Goal: Task Accomplishment & Management: Use online tool/utility

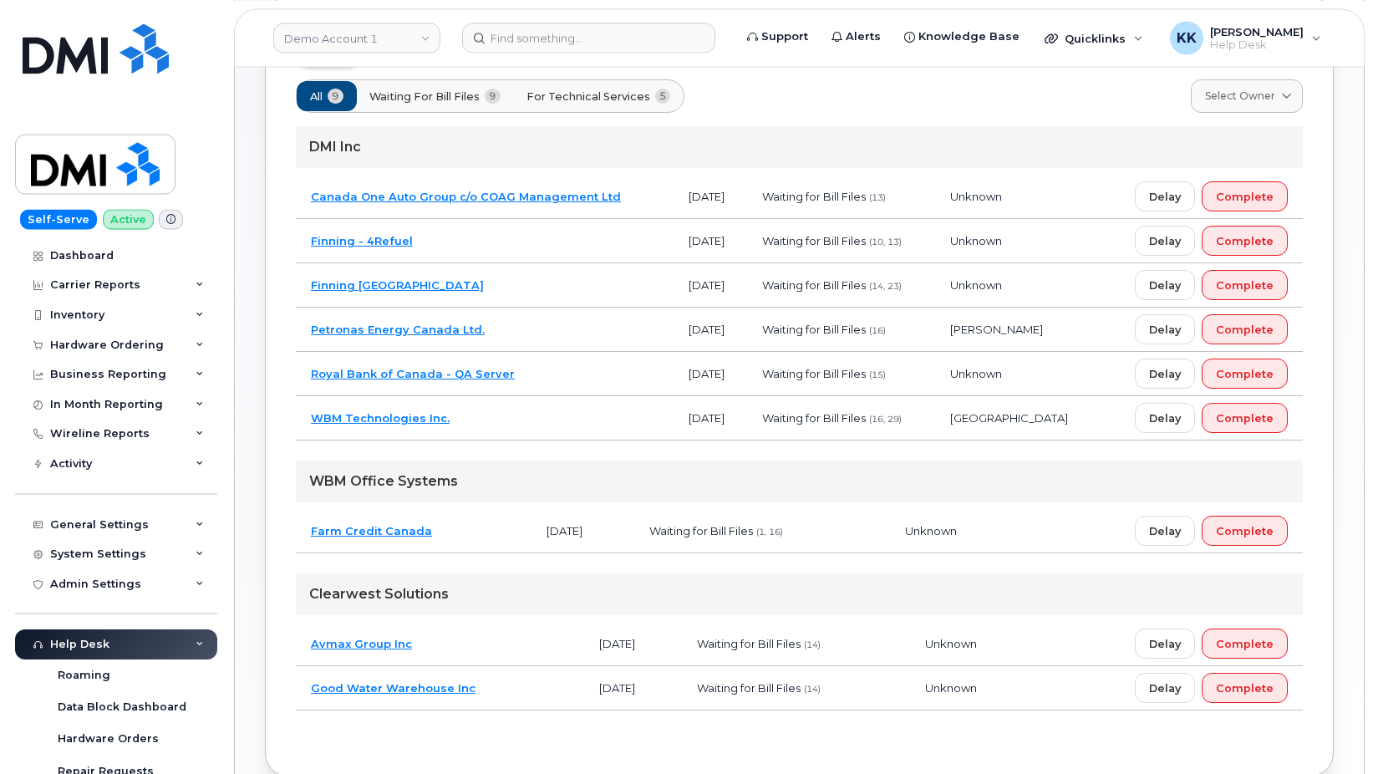
scroll to position [170, 0]
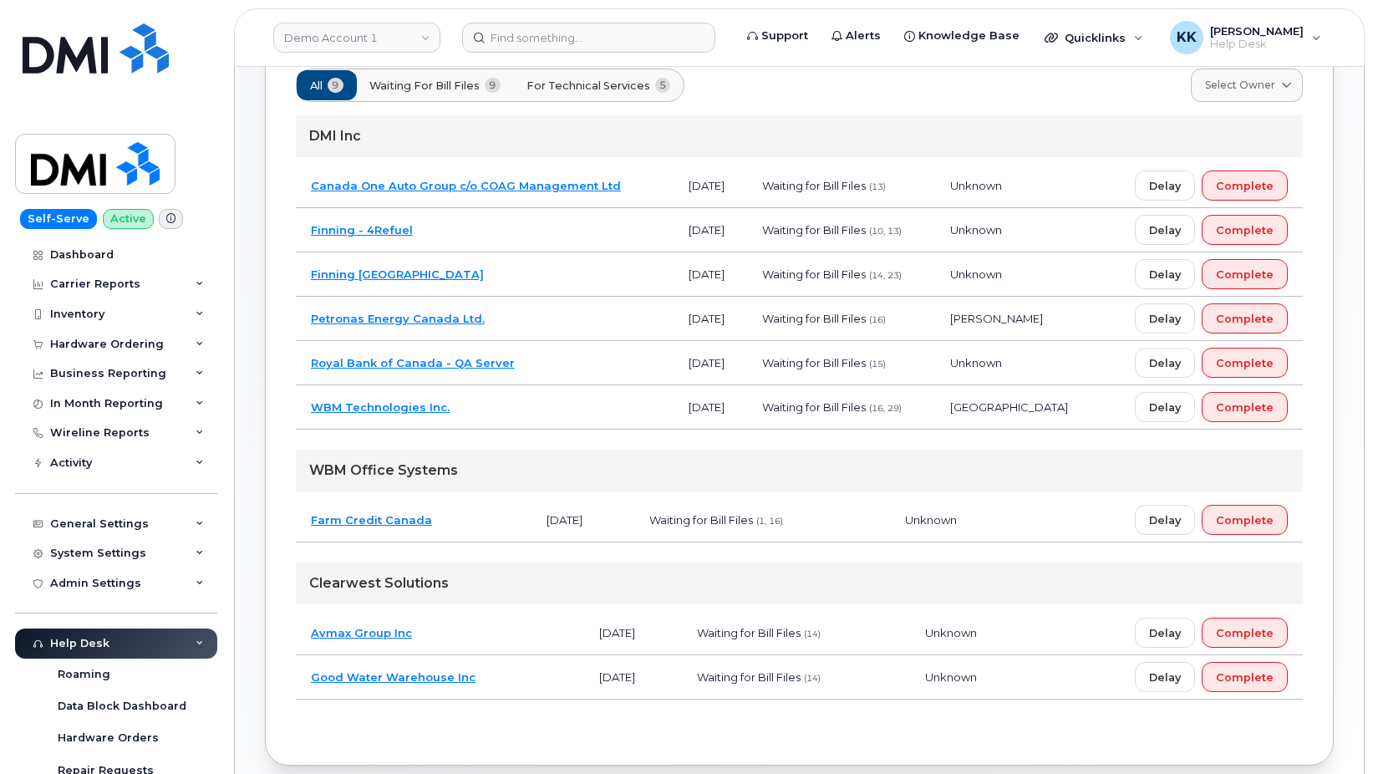
click at [673, 181] on td "[DATE]" at bounding box center [710, 186] width 74 height 44
click at [619, 83] on span "For Technical Services" at bounding box center [589, 86] width 124 height 16
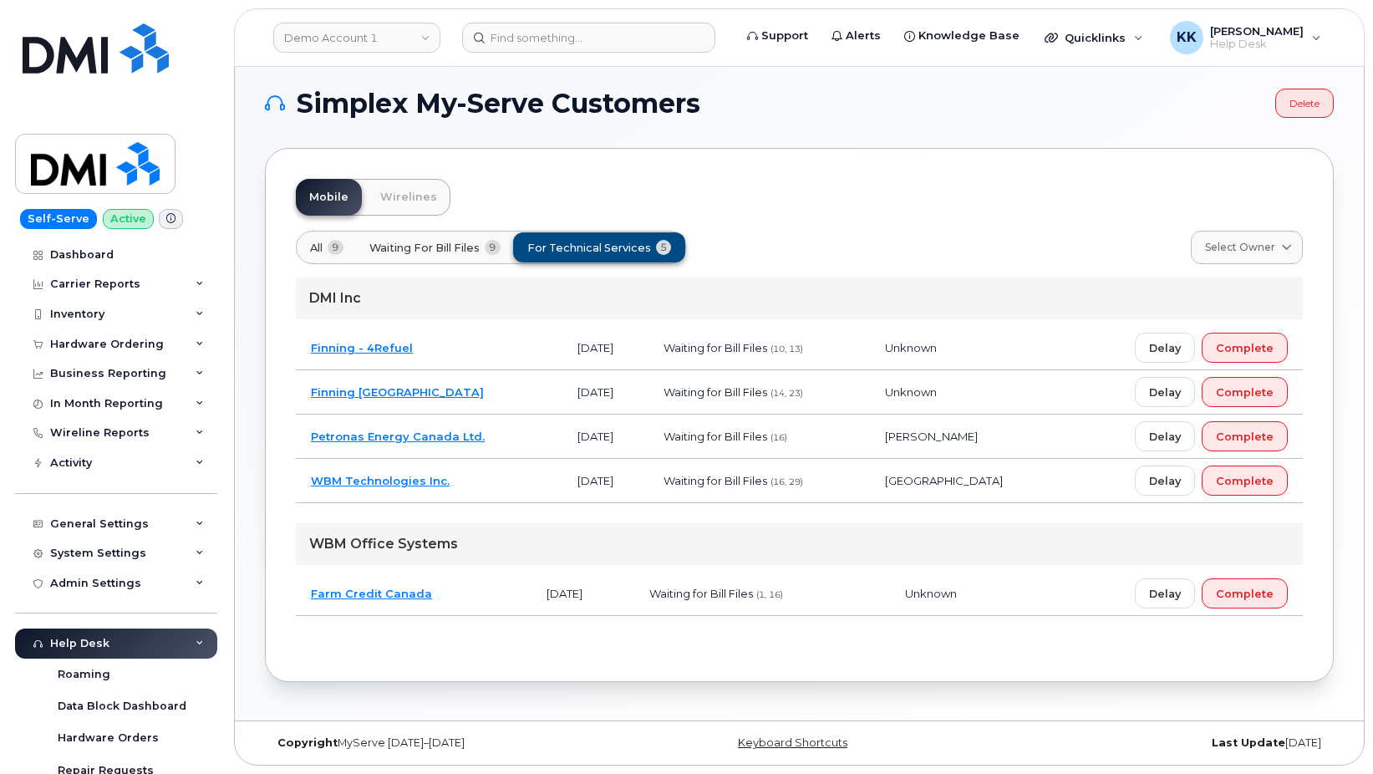
scroll to position [8, 0]
click at [317, 242] on span "All" at bounding box center [317, 248] width 13 height 16
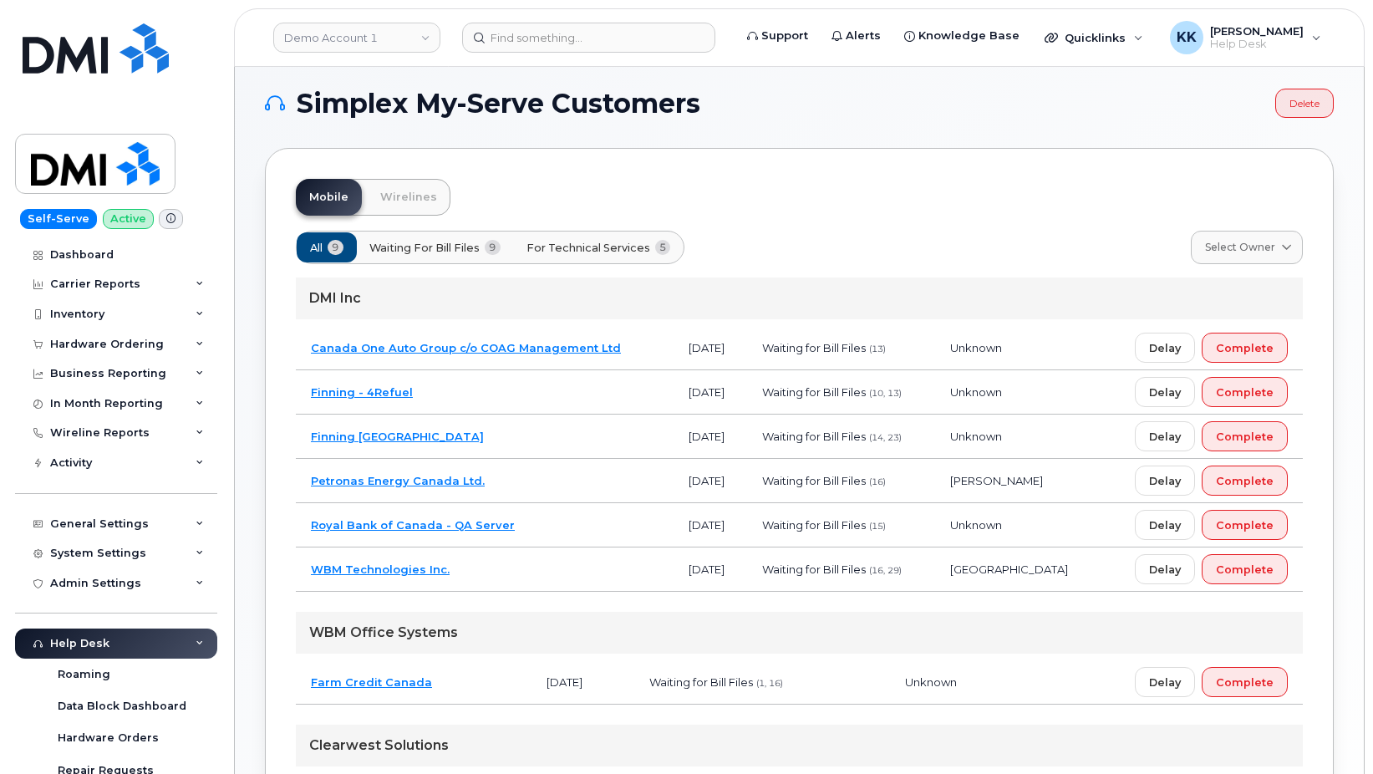
click at [621, 348] on td "Canada One Auto Group c/o COAG Management Ltd" at bounding box center [485, 348] width 378 height 44
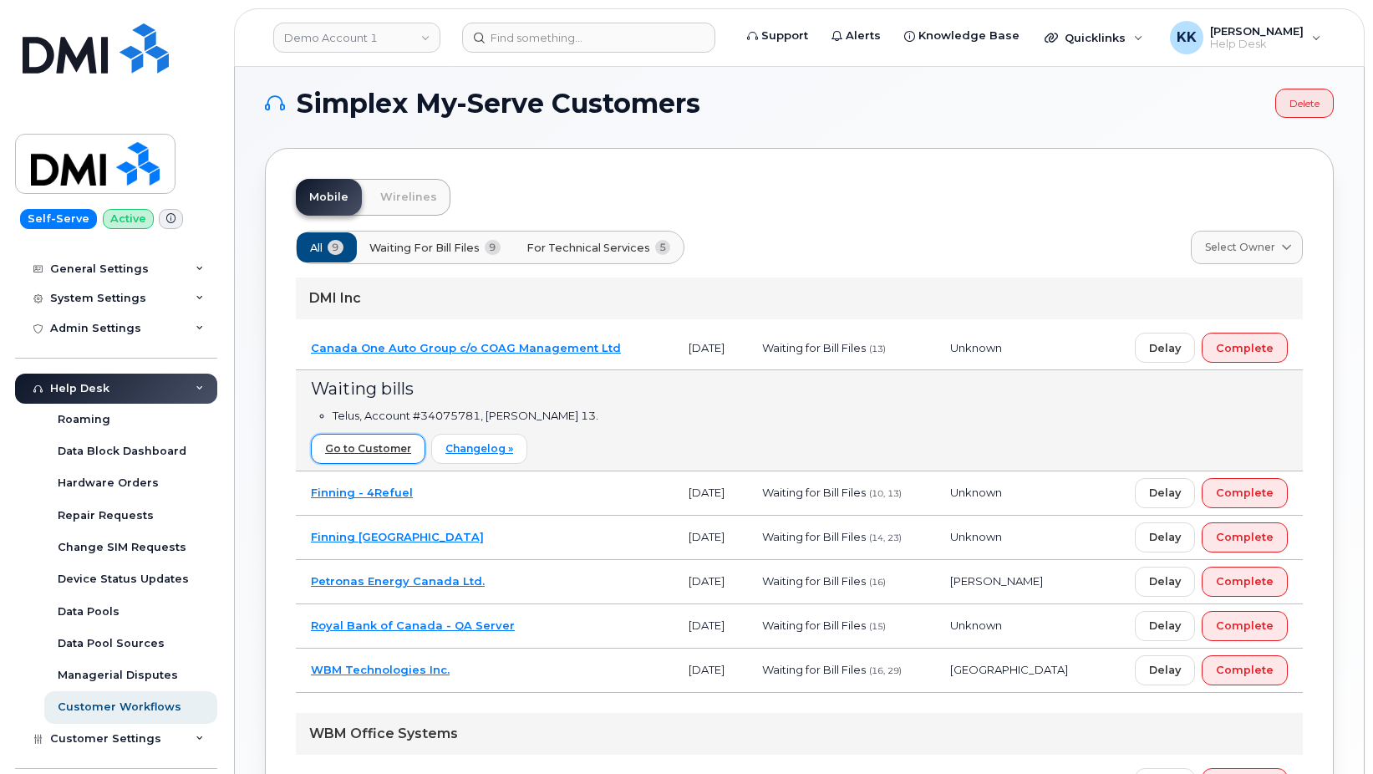
scroll to position [294, 0]
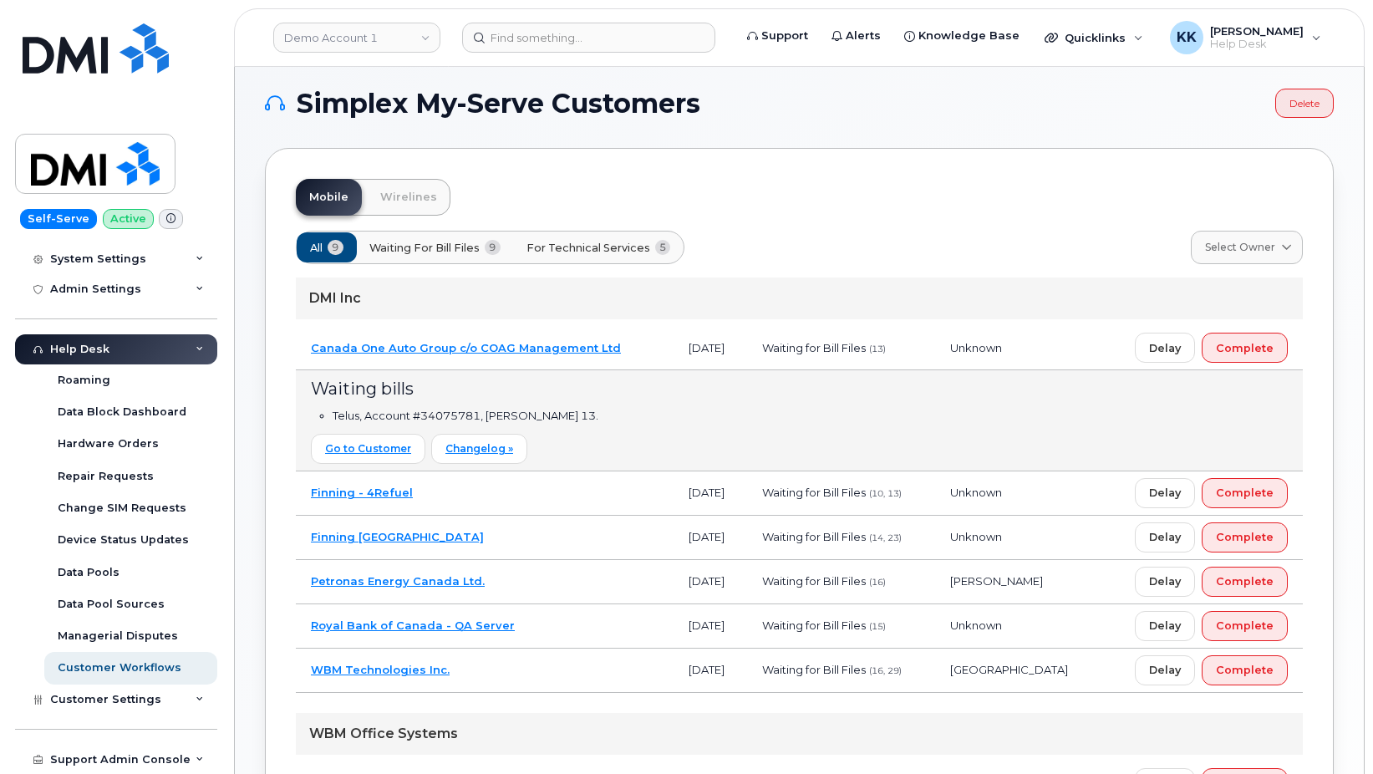
click at [76, 745] on div "Support Admin Console" at bounding box center [116, 759] width 202 height 30
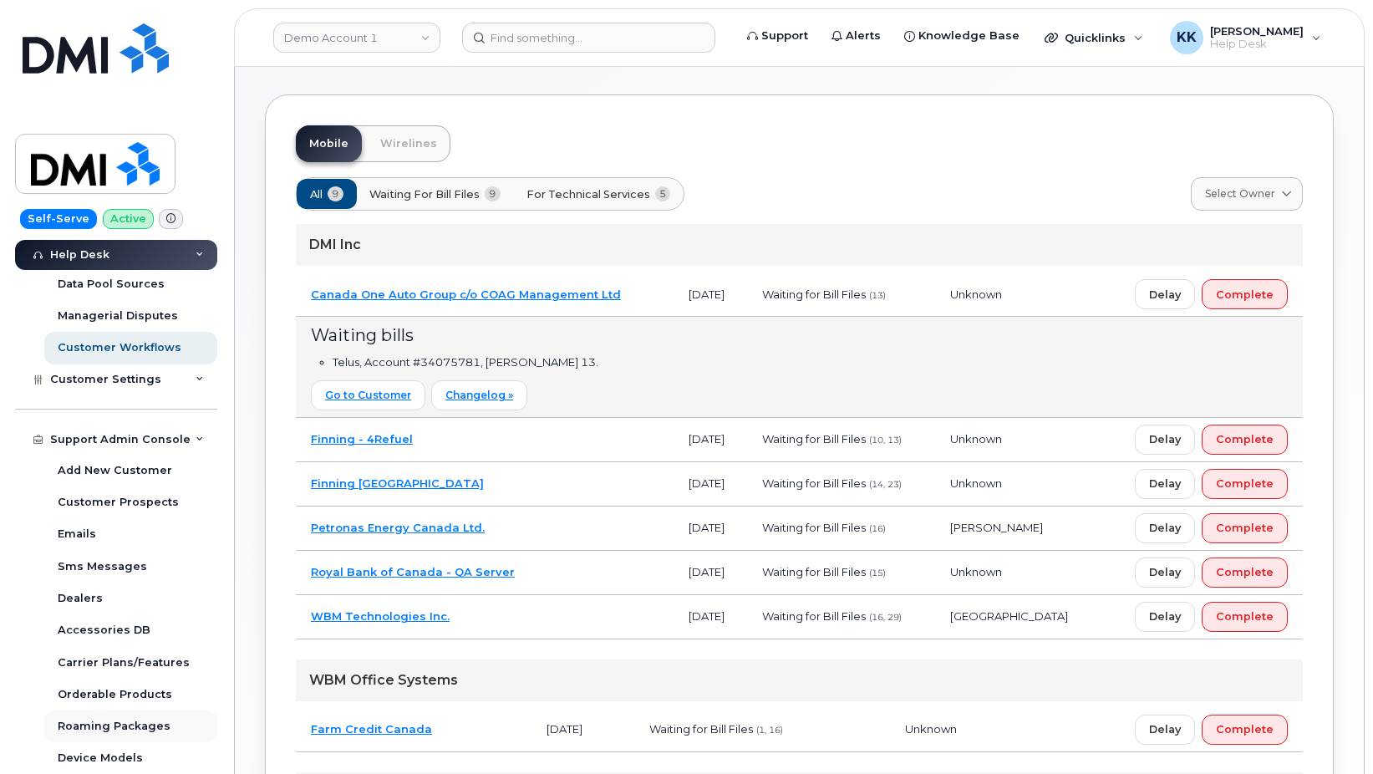
scroll to position [94, 0]
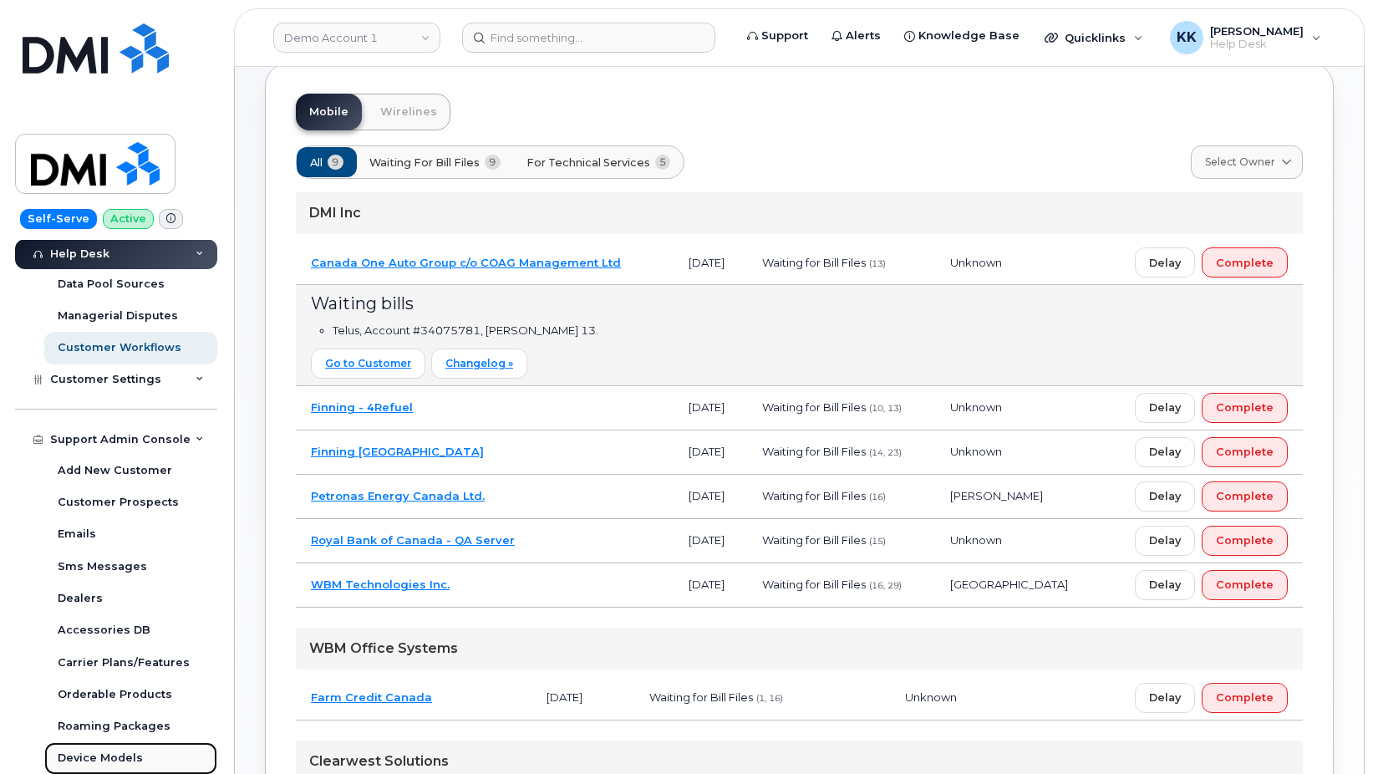
click at [104, 753] on div "Device Models" at bounding box center [100, 757] width 85 height 15
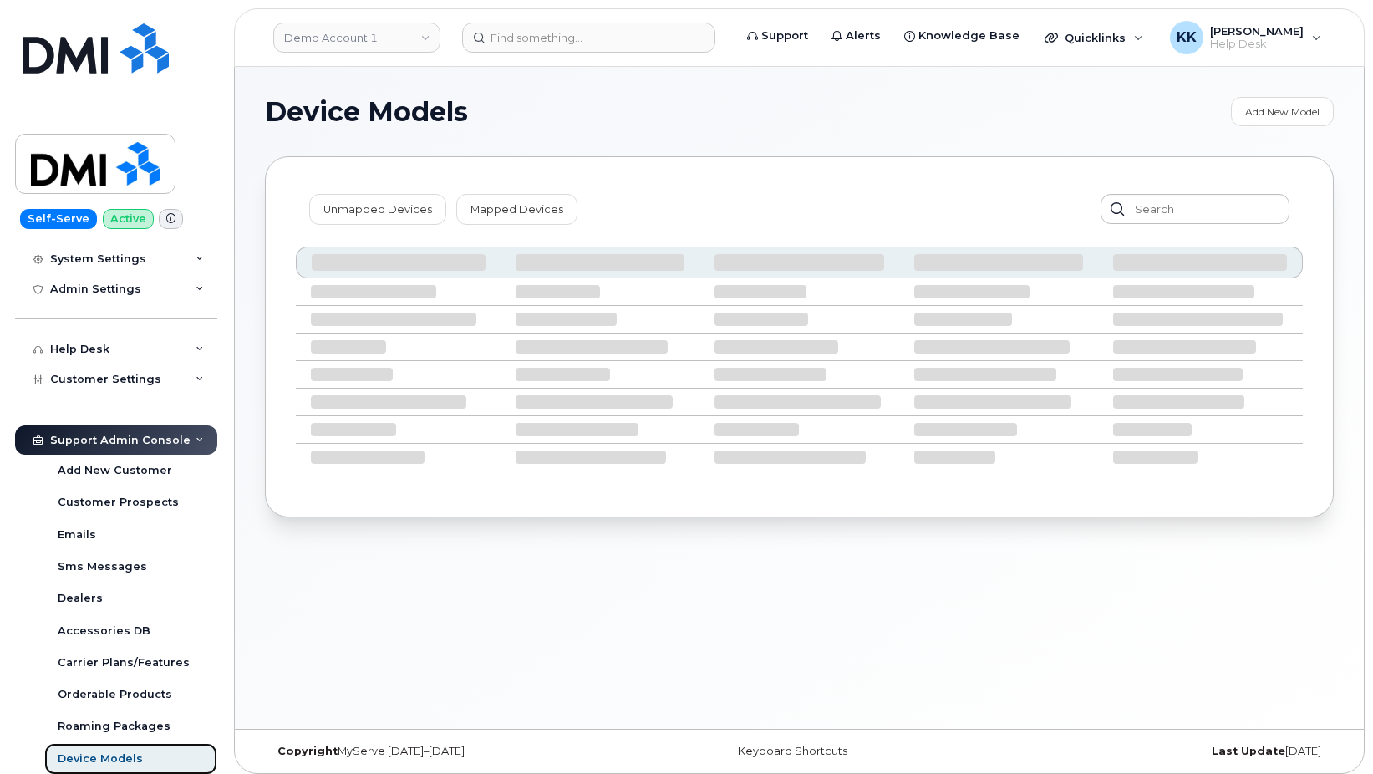
scroll to position [294, 0]
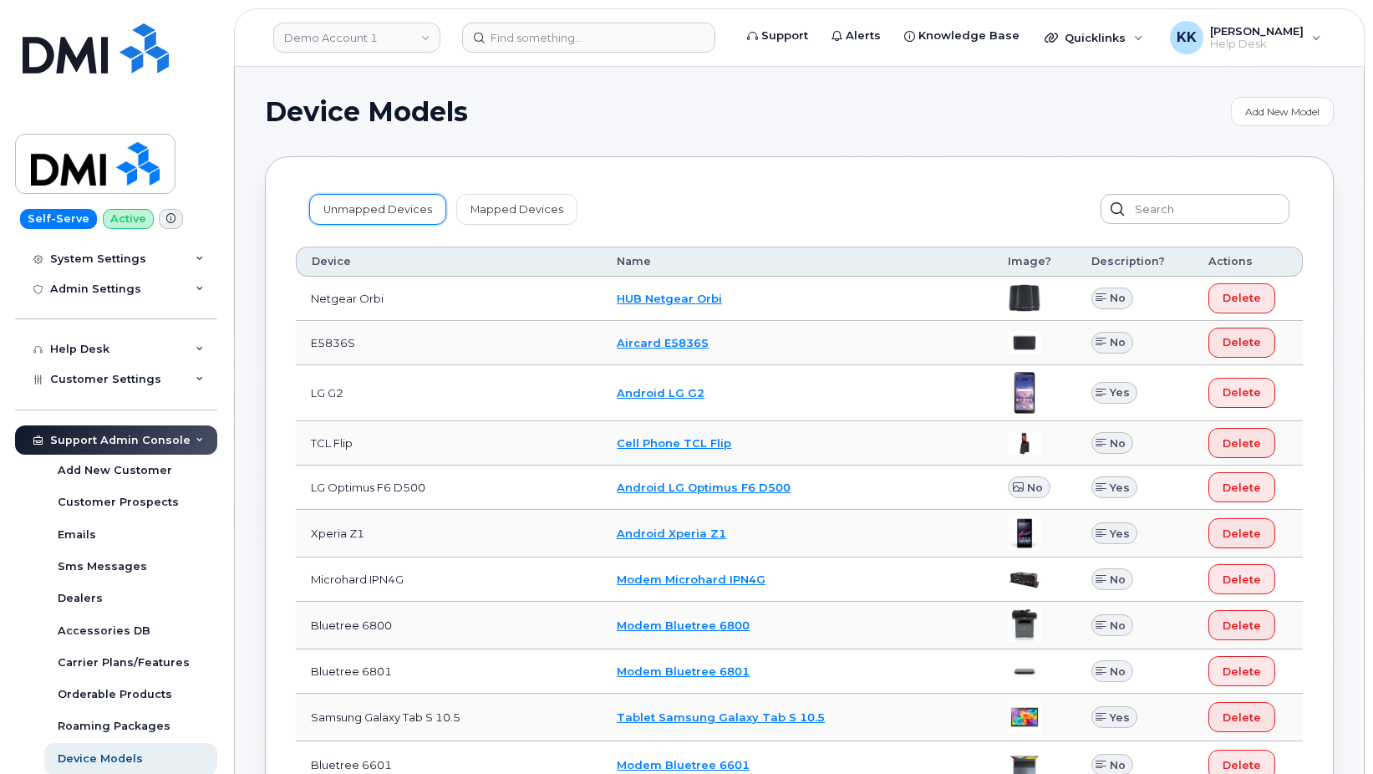
click at [389, 208] on link "Unmapped Devices" at bounding box center [377, 209] width 137 height 30
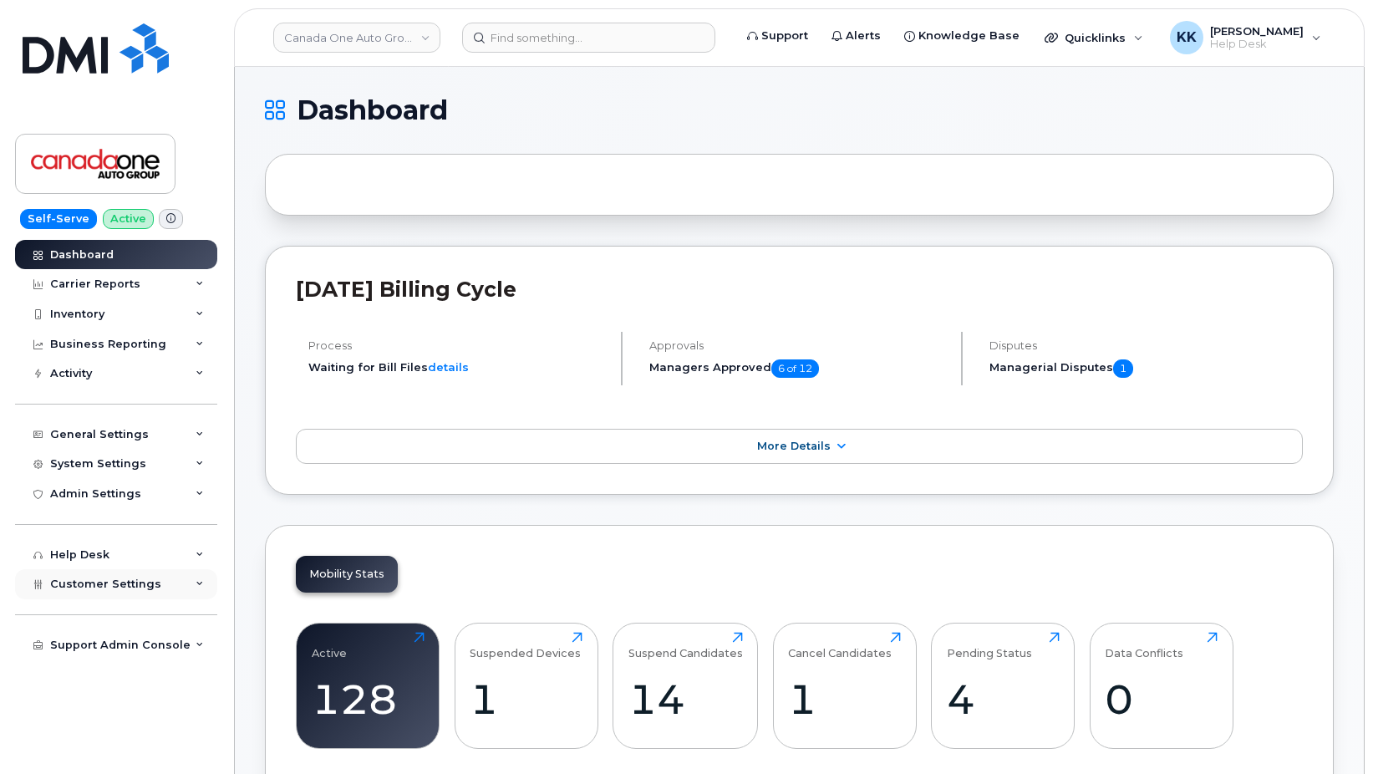
click at [106, 586] on span "Customer Settings" at bounding box center [105, 583] width 111 height 13
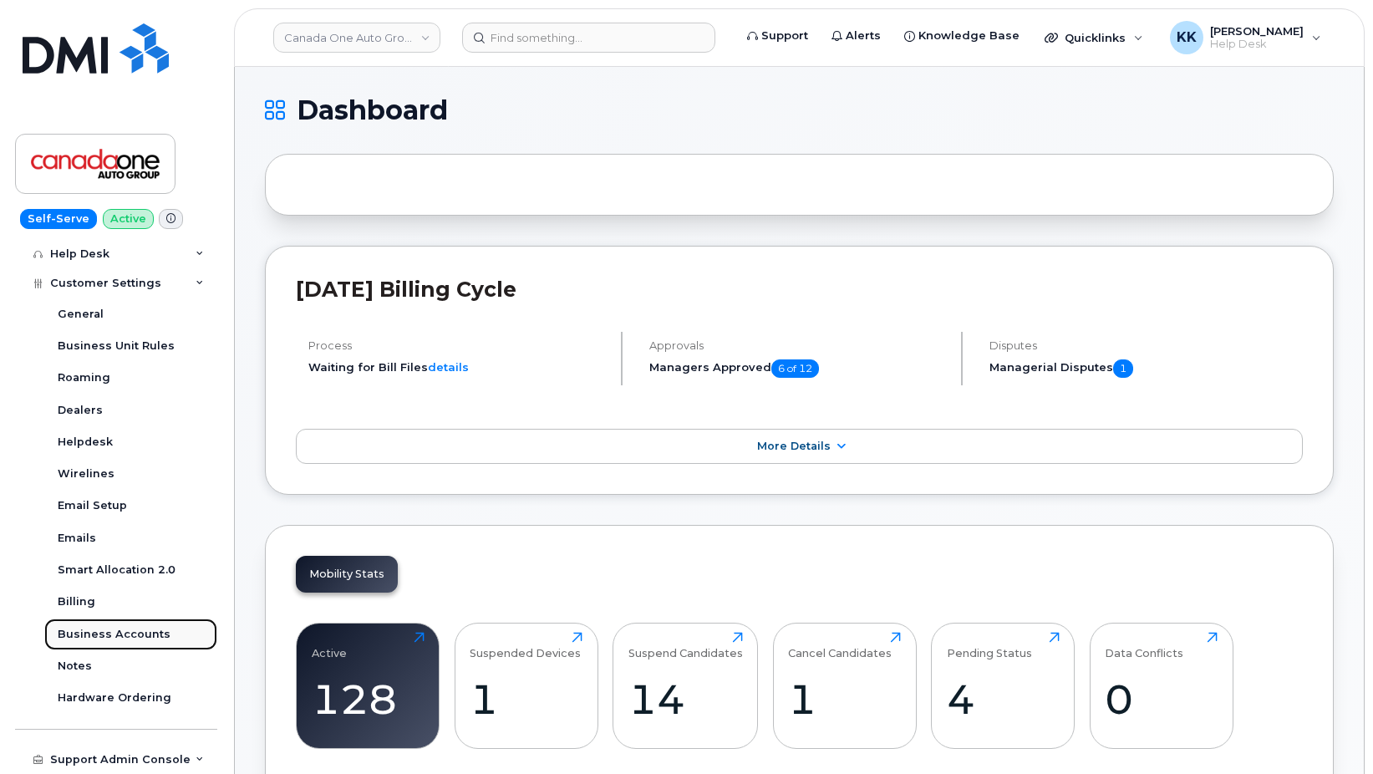
click at [120, 623] on link "Business Accounts" at bounding box center [130, 634] width 173 height 32
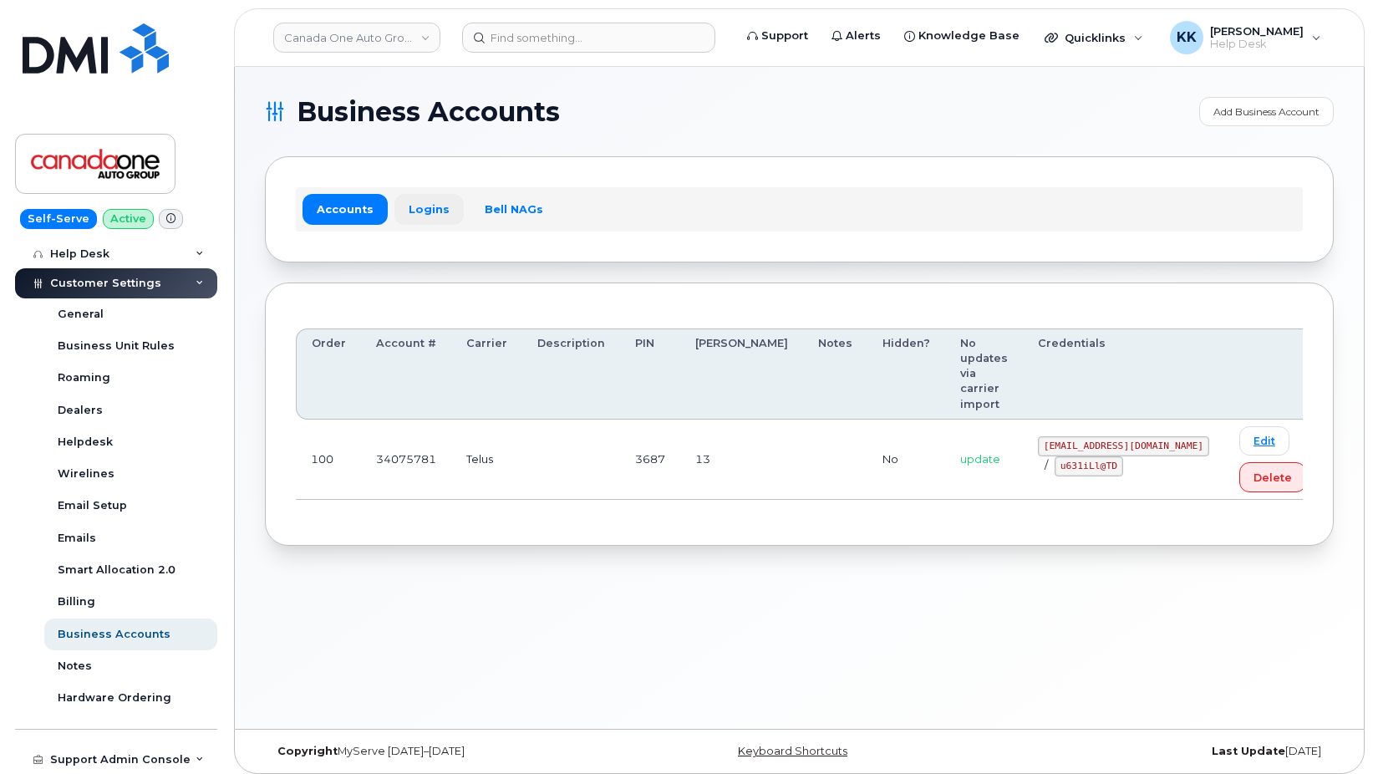
click at [421, 216] on link "Logins" at bounding box center [428, 209] width 69 height 30
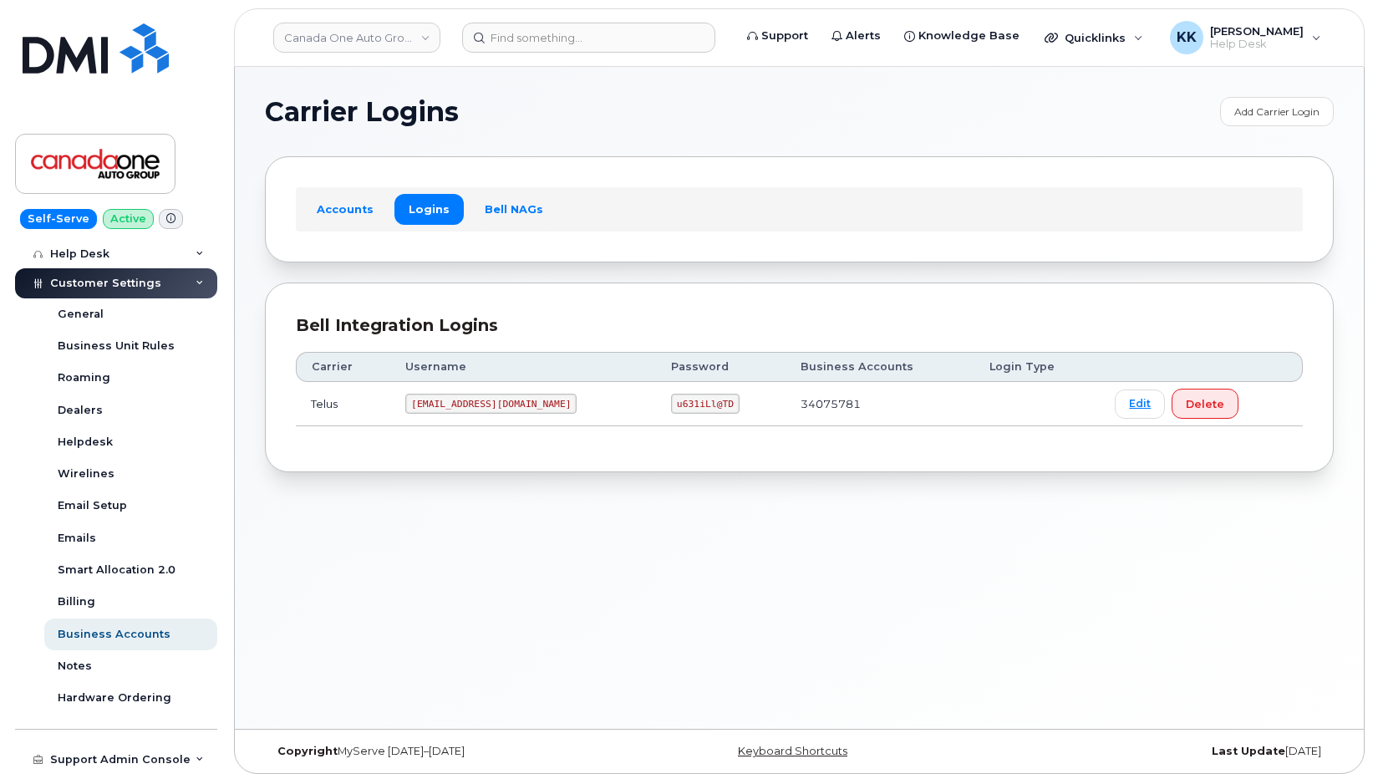
click at [459, 404] on code "coag@myserve.co" at bounding box center [490, 404] width 171 height 20
click at [671, 409] on code "u631iLl@TD" at bounding box center [705, 404] width 69 height 20
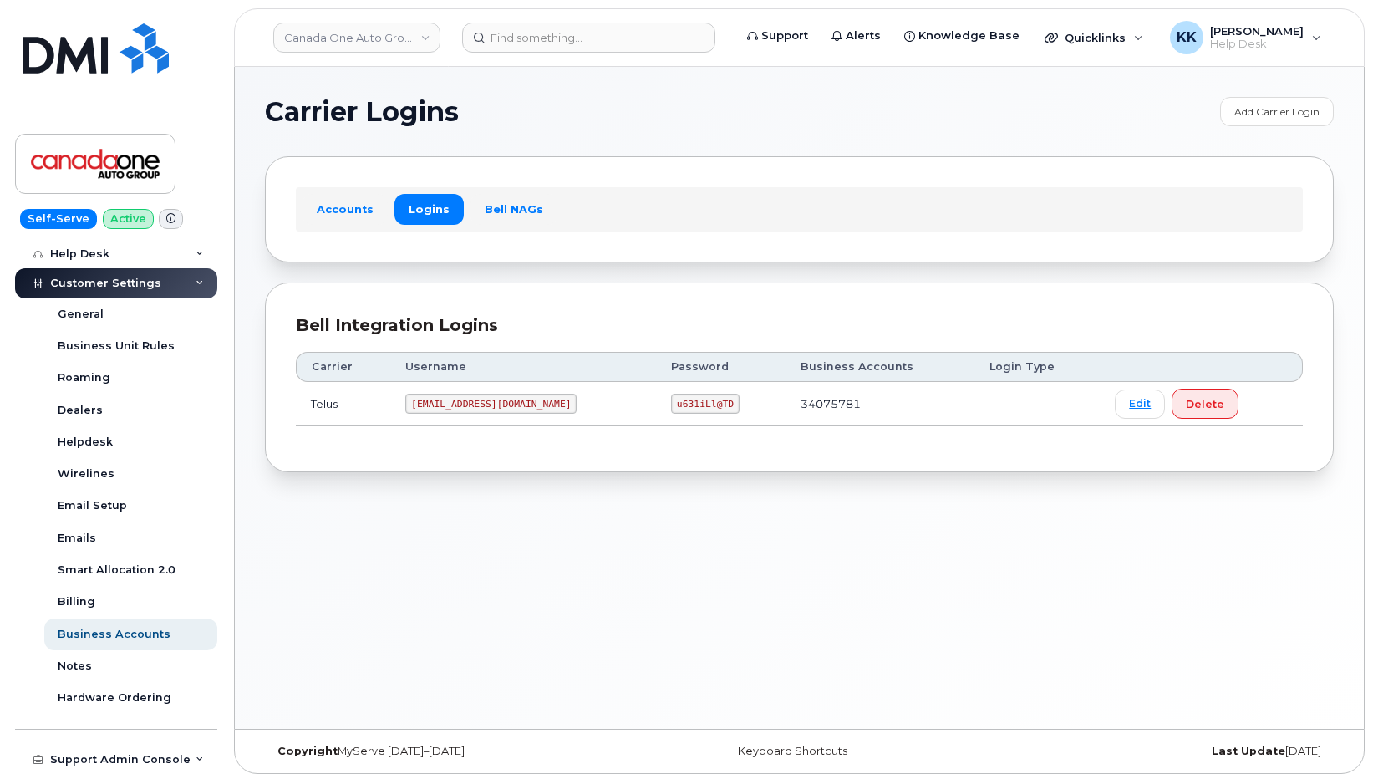
click at [671, 408] on code "u631iLl@TD" at bounding box center [705, 404] width 69 height 20
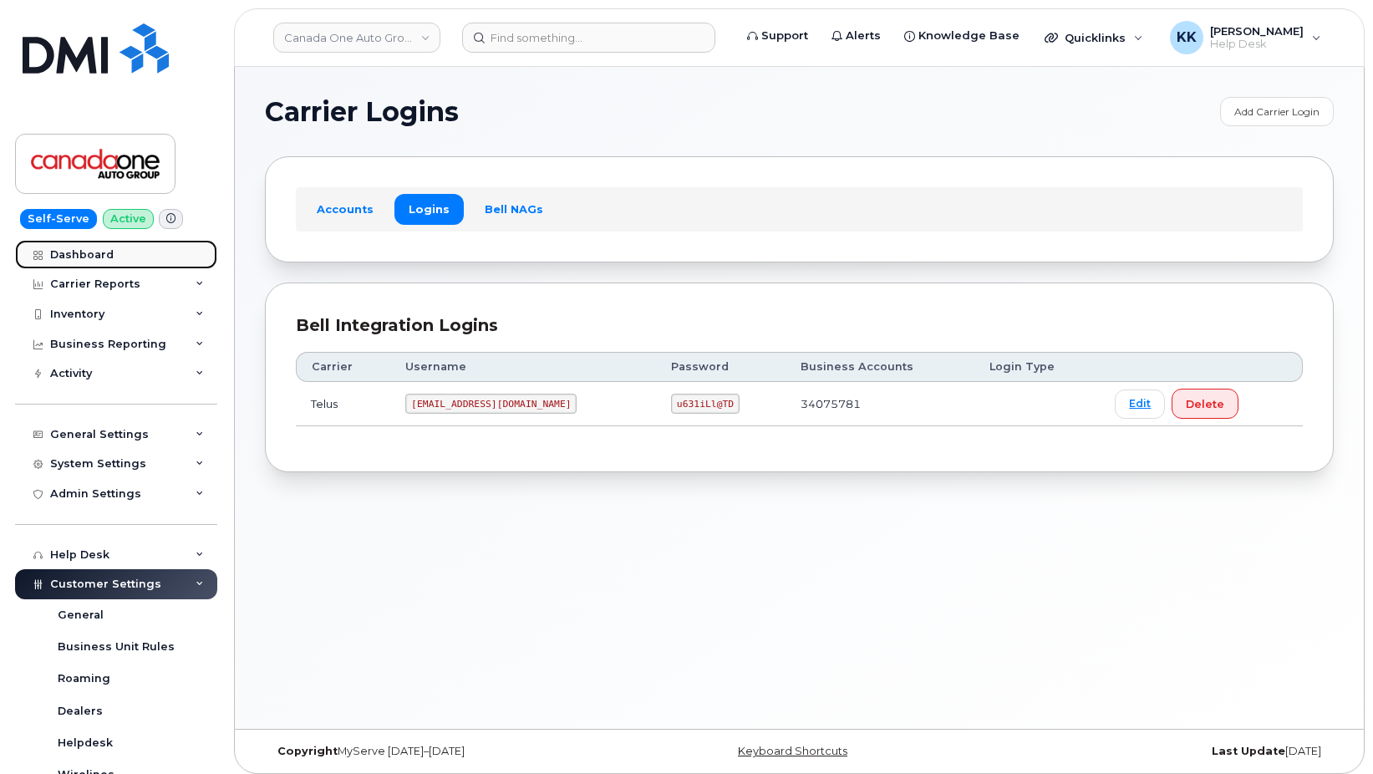
click at [94, 257] on div "Dashboard" at bounding box center [81, 254] width 63 height 13
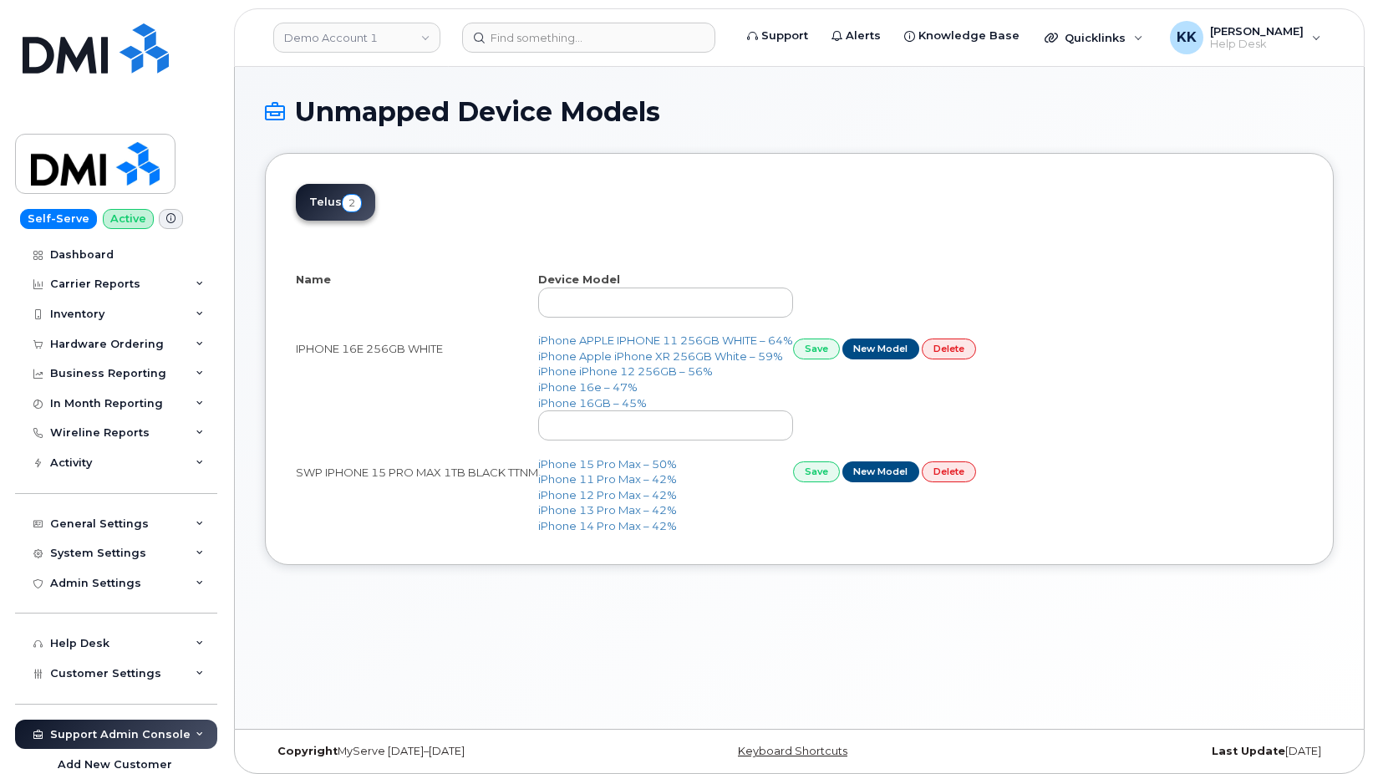
select select "25"
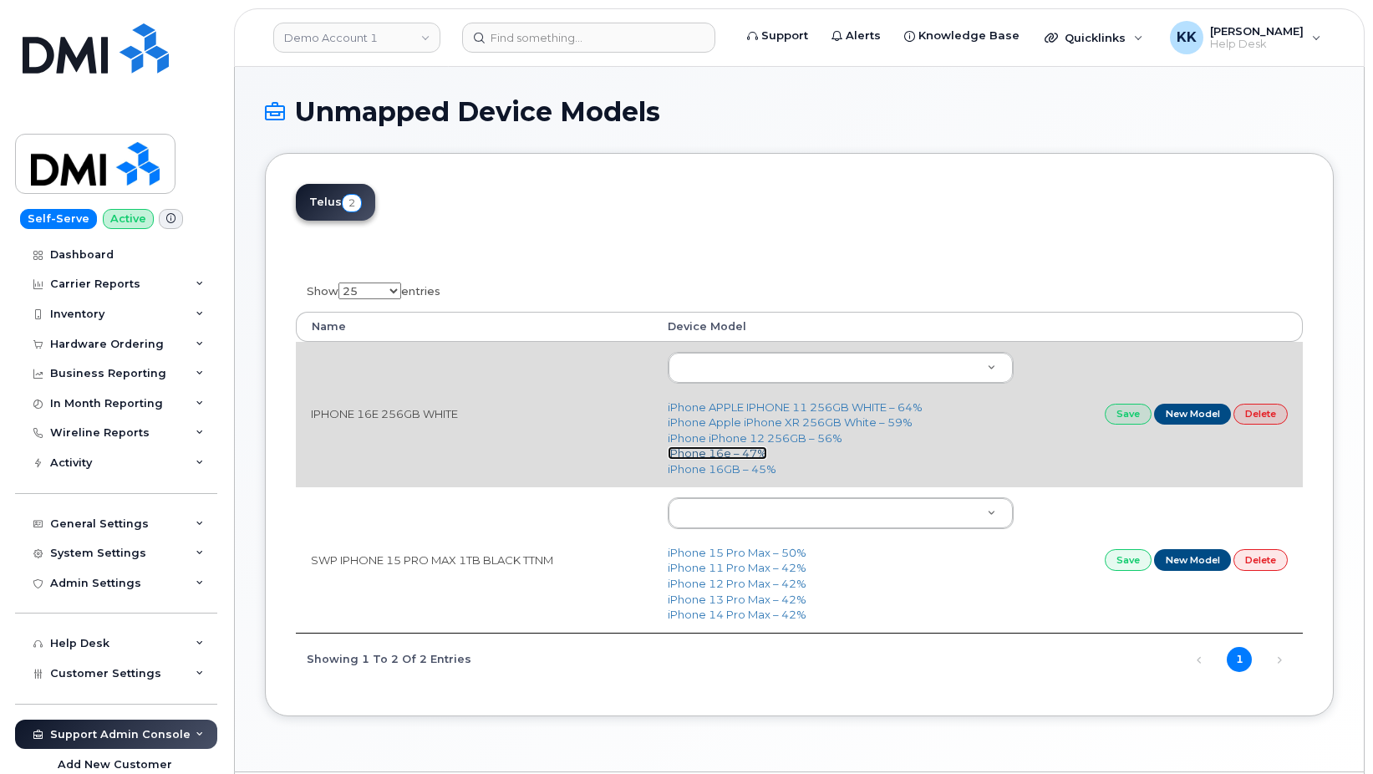
click at [720, 457] on link "iPhone 16e – 47%" at bounding box center [717, 452] width 99 height 13
type input "2883"
click at [1120, 413] on link "Save" at bounding box center [1128, 414] width 47 height 21
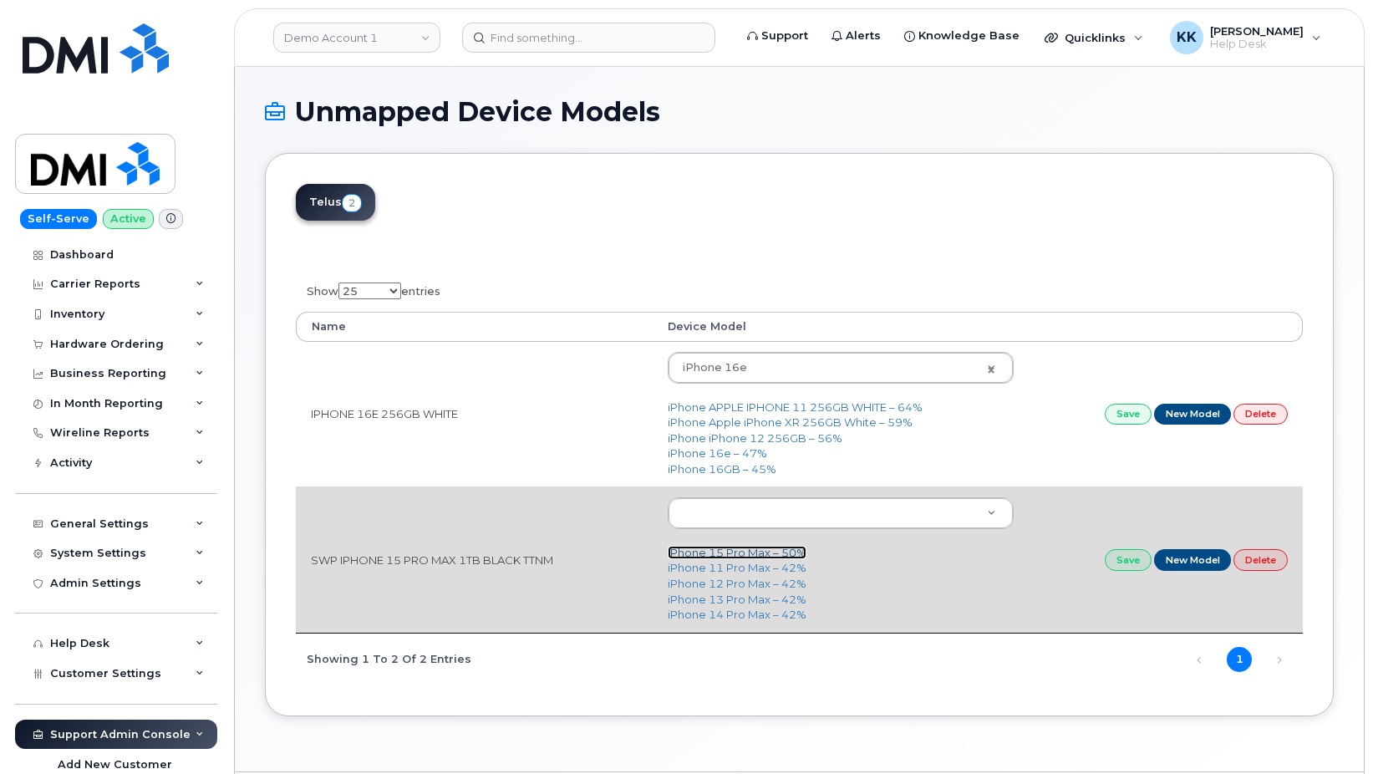
click at [719, 554] on link "iPhone 15 Pro Max – 50%" at bounding box center [737, 552] width 139 height 13
type input "2775"
click at [1117, 563] on link "Save" at bounding box center [1128, 559] width 47 height 21
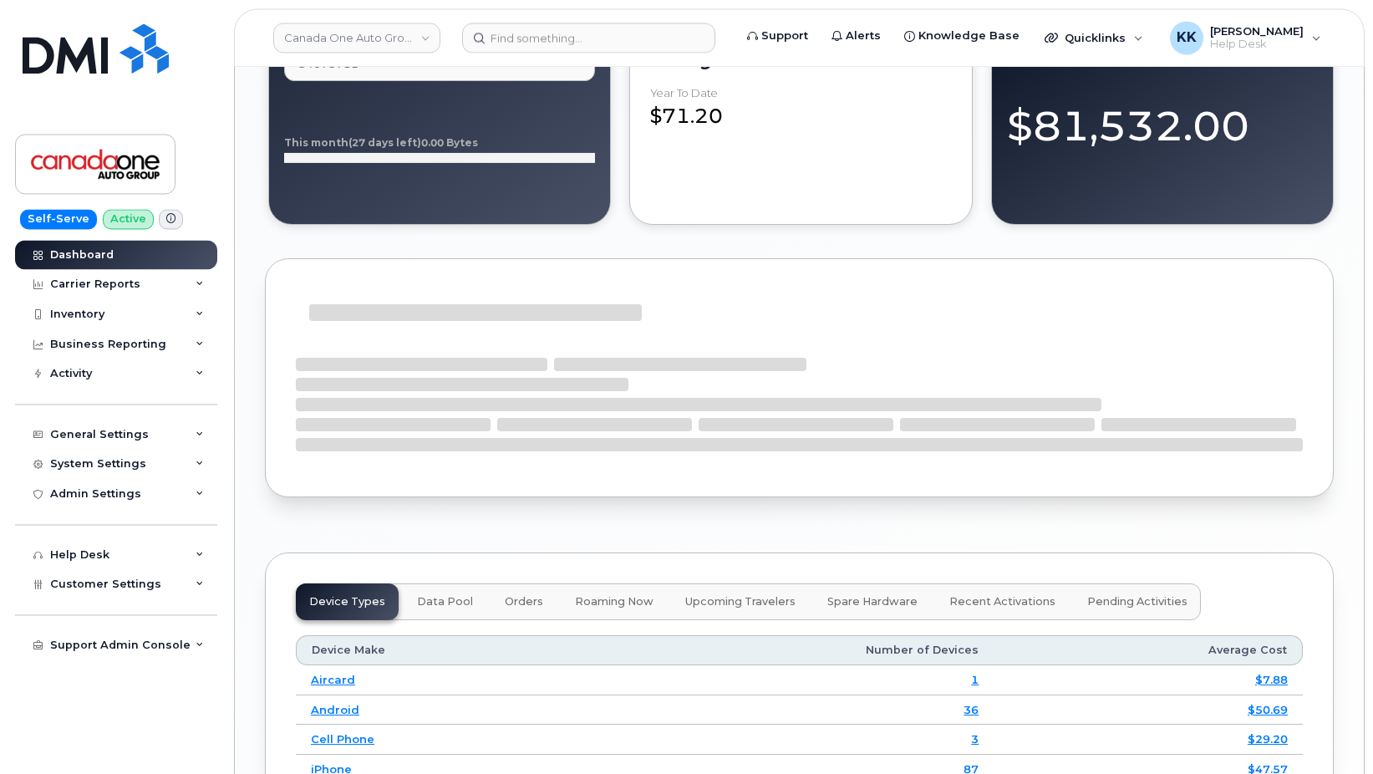
scroll to position [2015, 0]
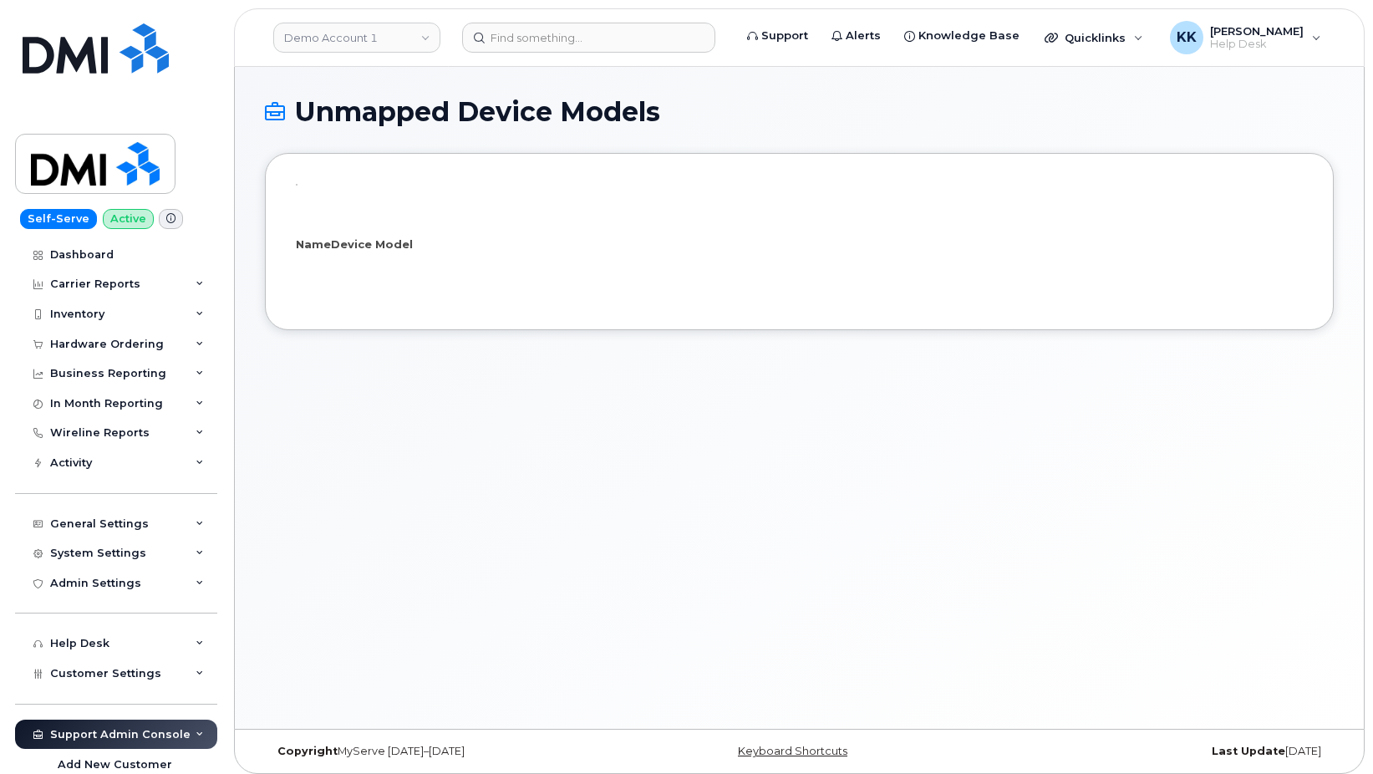
select select "25"
